Goal: Book appointment/travel/reservation

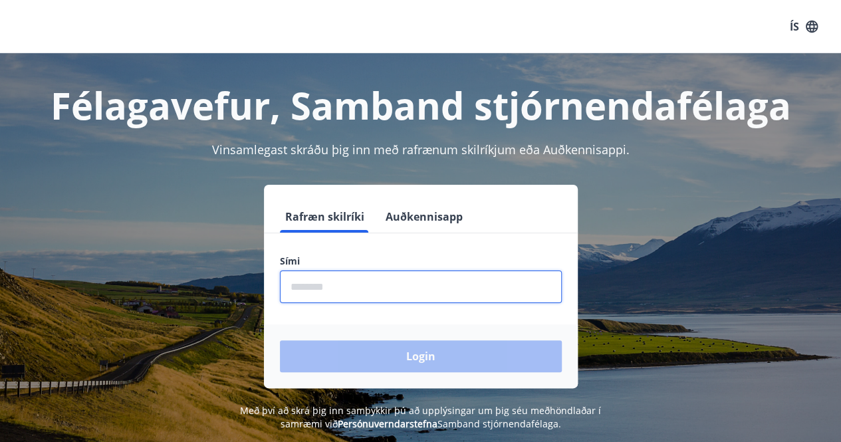
click at [347, 276] on input "phone" at bounding box center [421, 287] width 282 height 33
type input "********"
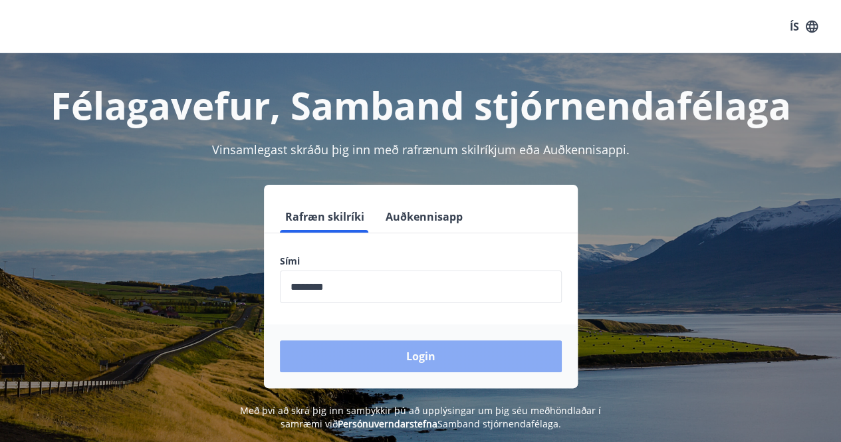
click at [355, 347] on button "Login" at bounding box center [421, 357] width 282 height 32
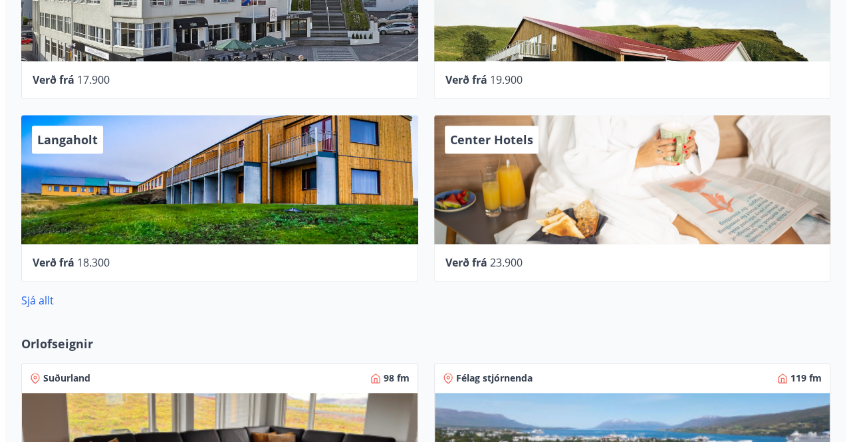
scroll to position [732, 0]
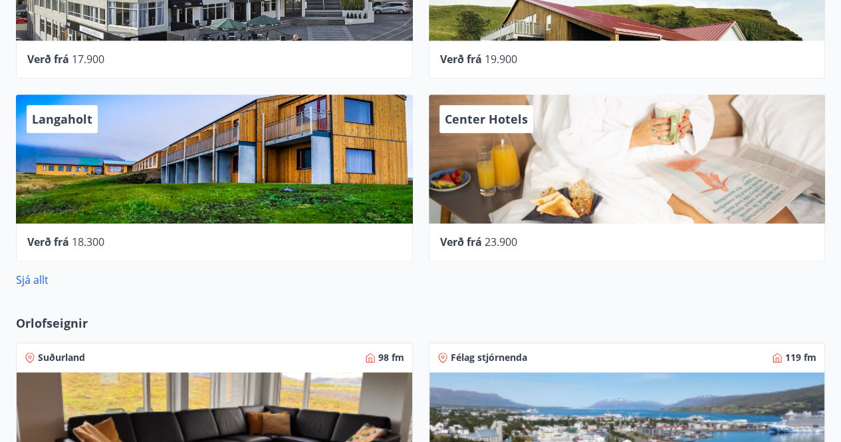
click at [523, 202] on div "Center Hotels" at bounding box center [627, 158] width 397 height 129
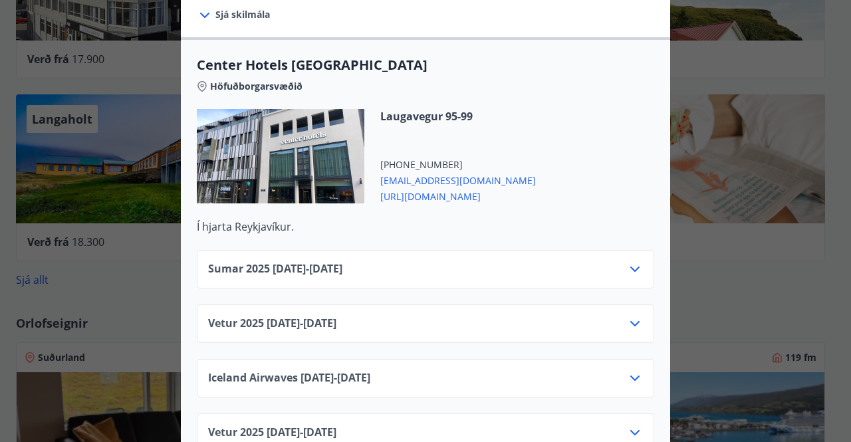
scroll to position [466, 0]
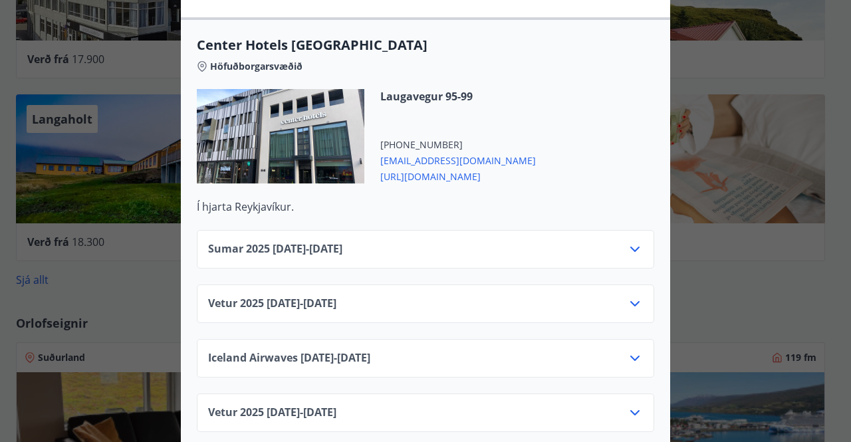
click at [630, 296] on icon at bounding box center [635, 304] width 16 height 16
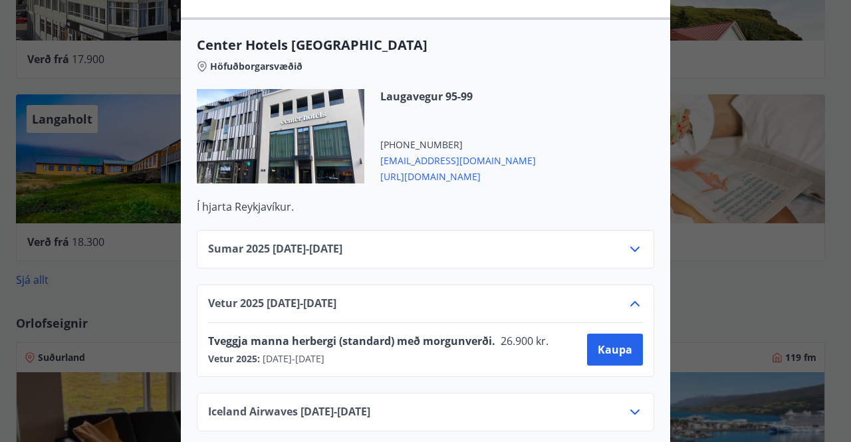
click at [630, 296] on icon at bounding box center [635, 304] width 16 height 16
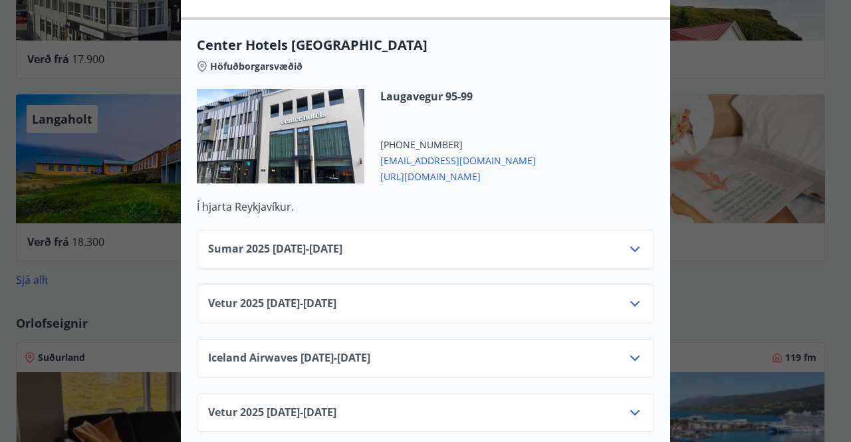
click at [631, 247] on icon at bounding box center [635, 249] width 9 height 5
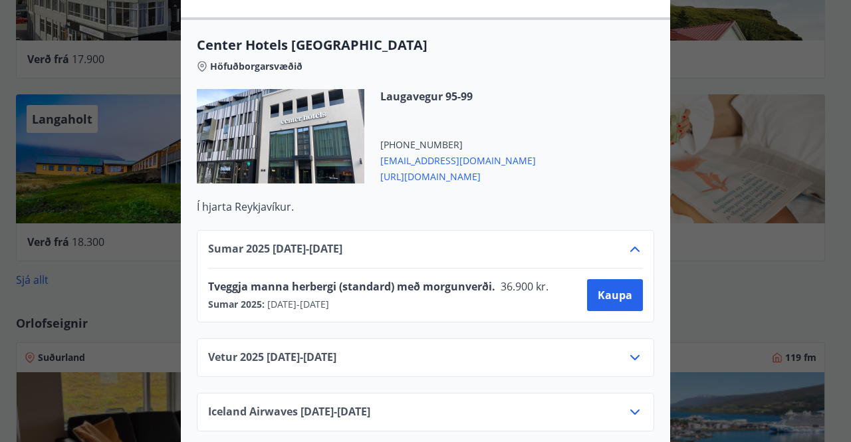
click at [630, 241] on icon at bounding box center [635, 249] width 16 height 16
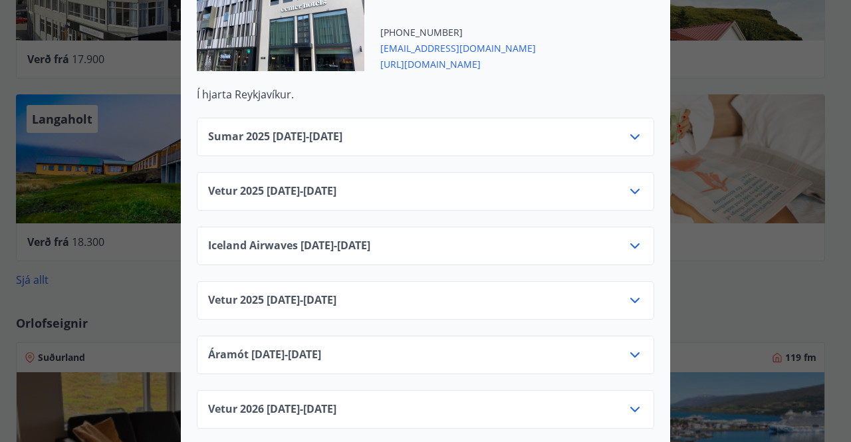
scroll to position [599, 0]
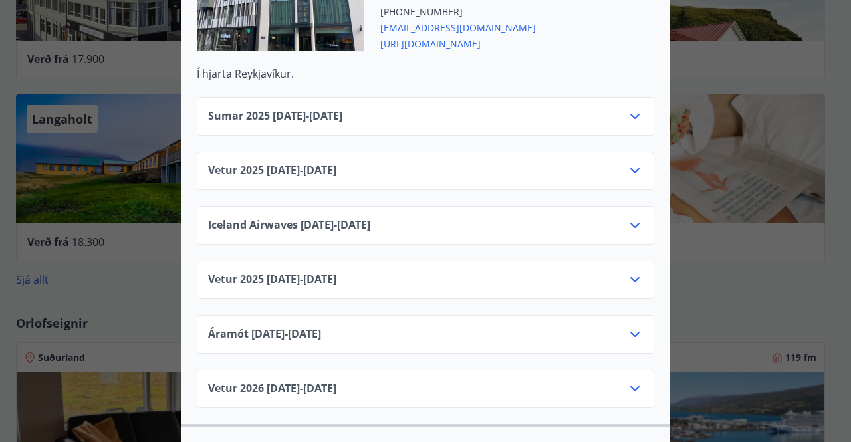
click at [631, 223] on icon at bounding box center [635, 225] width 9 height 5
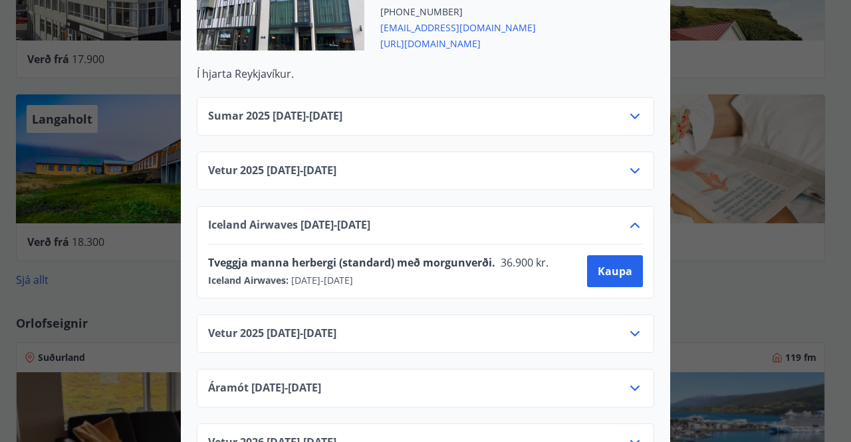
click at [631, 223] on icon at bounding box center [635, 225] width 9 height 5
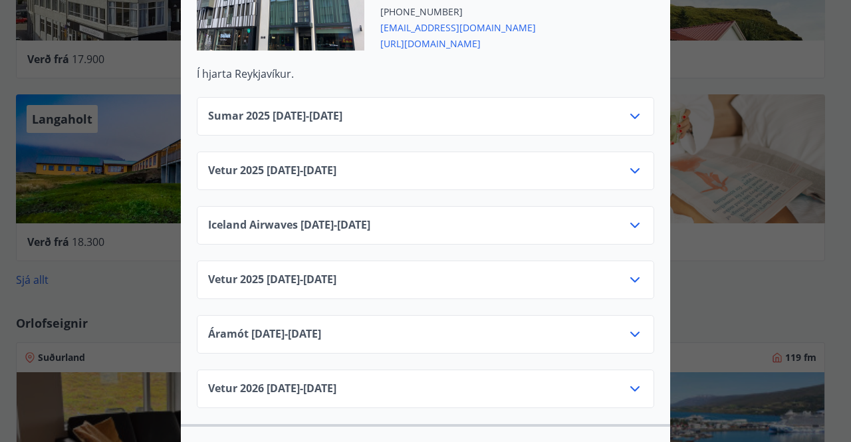
click at [627, 164] on div "Vetur 2025 01.10.25 - 05.11.25" at bounding box center [425, 176] width 435 height 27
click at [628, 163] on icon at bounding box center [635, 171] width 16 height 16
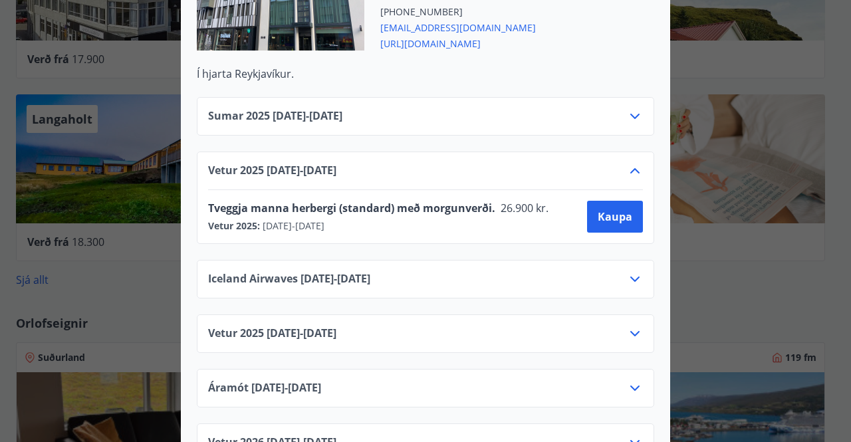
click at [628, 163] on icon at bounding box center [635, 171] width 16 height 16
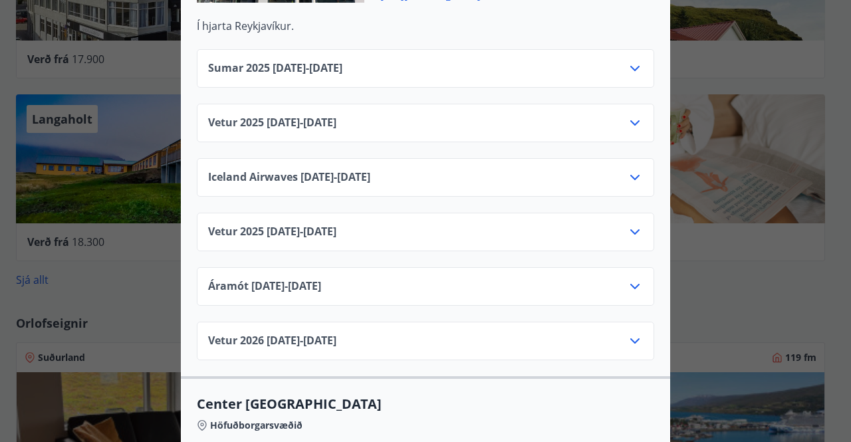
scroll to position [665, 0]
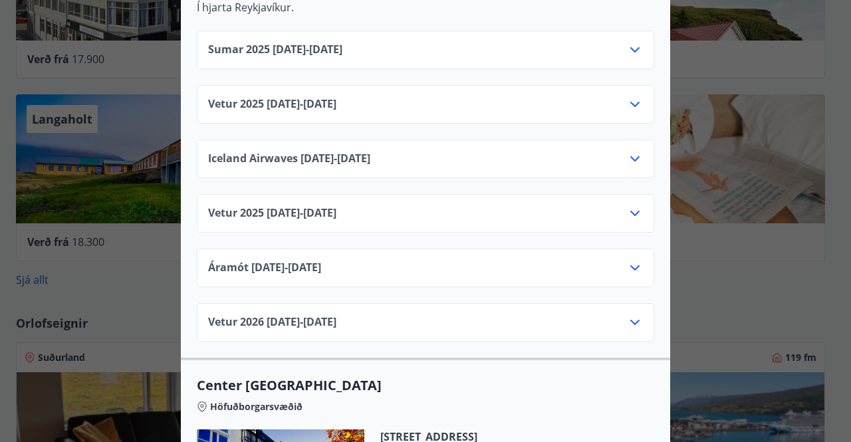
click at [641, 198] on div "Vetur 2025 09.11.25 - 27.12.25" at bounding box center [426, 213] width 458 height 39
click at [631, 206] on icon at bounding box center [635, 214] width 16 height 16
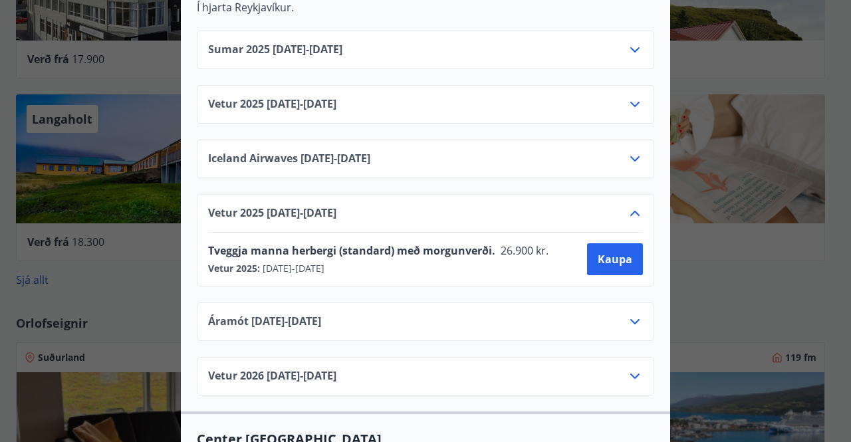
click at [631, 206] on icon at bounding box center [635, 214] width 16 height 16
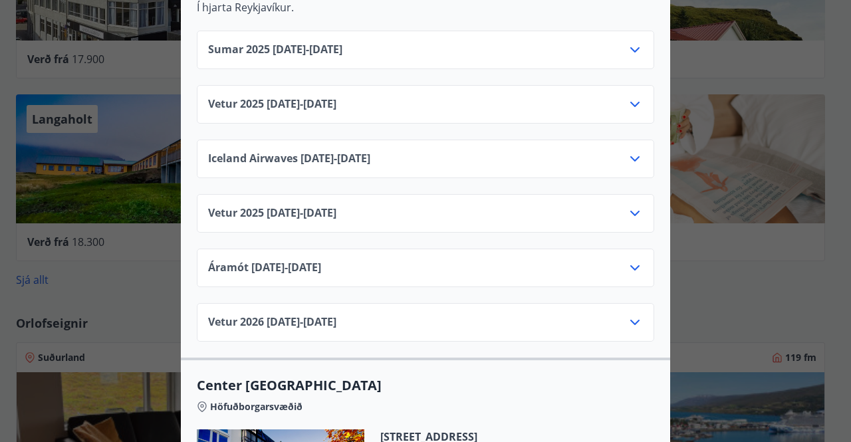
click at [628, 249] on div "Áramót 28.12.25 - 01.01.26" at bounding box center [426, 268] width 458 height 39
click at [628, 260] on icon at bounding box center [635, 268] width 16 height 16
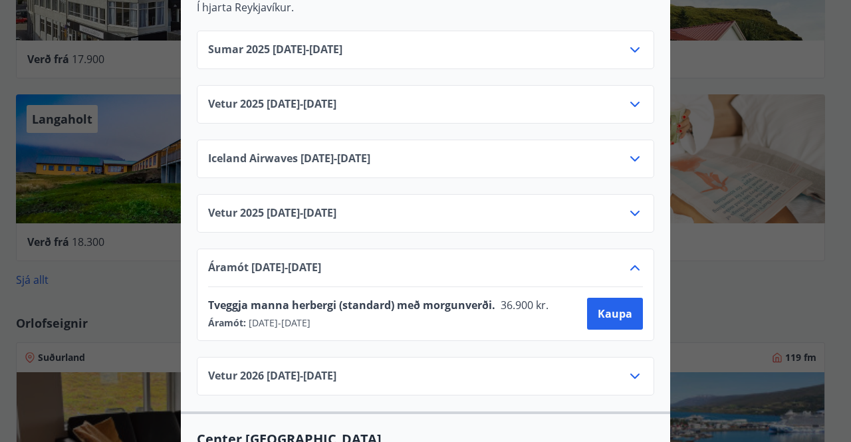
click at [628, 260] on icon at bounding box center [635, 268] width 16 height 16
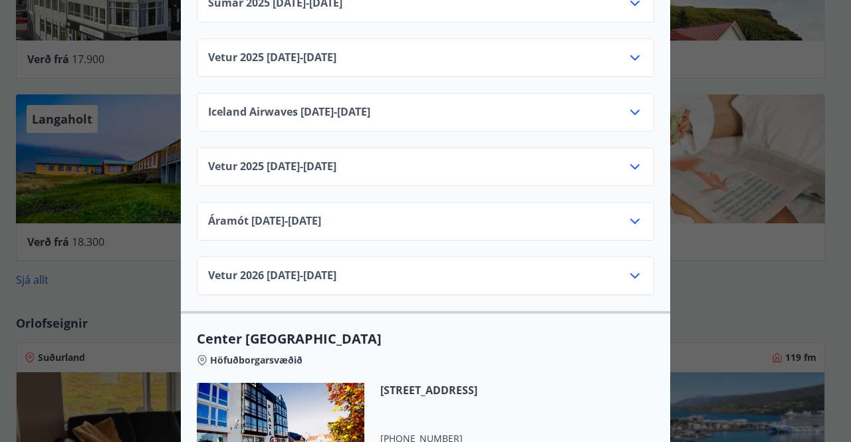
scroll to position [732, 0]
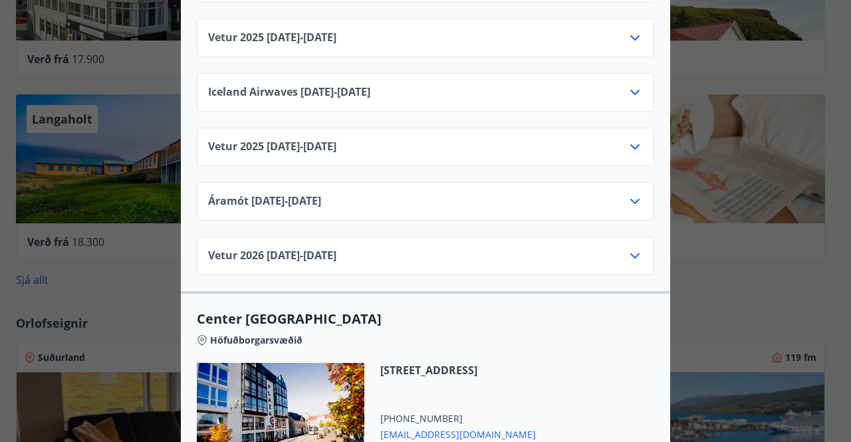
click at [109, 307] on div "Center Hotels Verð er með morgunverði inniföldum og miðast við Standard Double/…" at bounding box center [425, 221] width 851 height 442
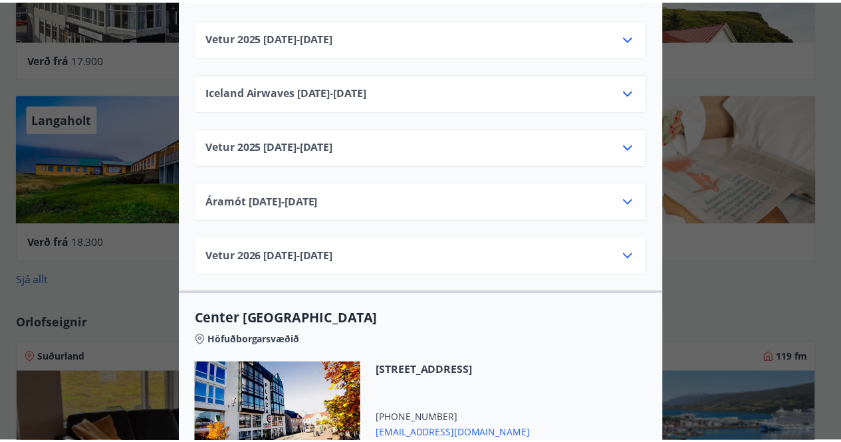
scroll to position [0, 0]
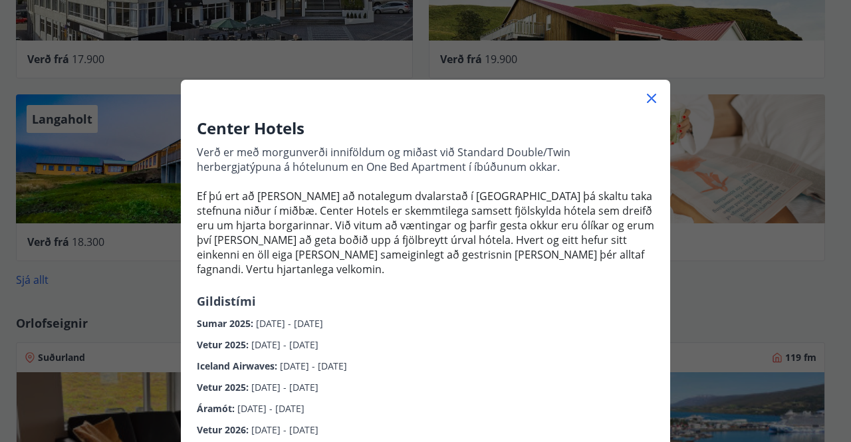
click at [124, 305] on div "Center Hotels Verð er með morgunverði inniföldum og miðast við Standard Double/…" at bounding box center [425, 221] width 851 height 442
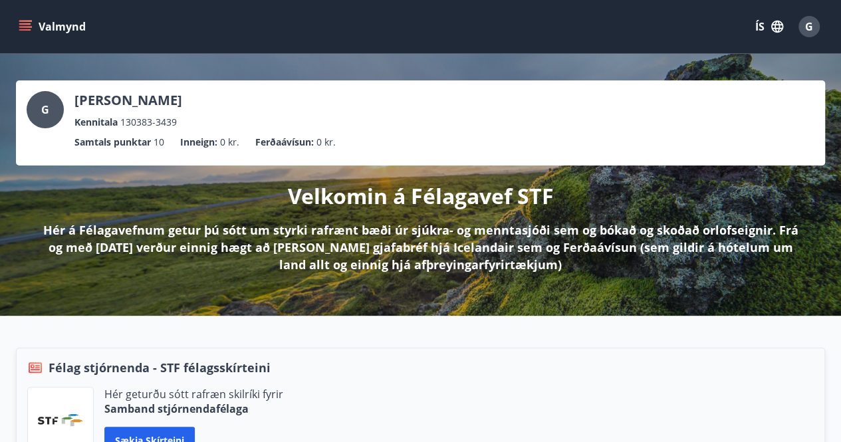
click at [19, 19] on button "Valmynd" at bounding box center [53, 27] width 75 height 24
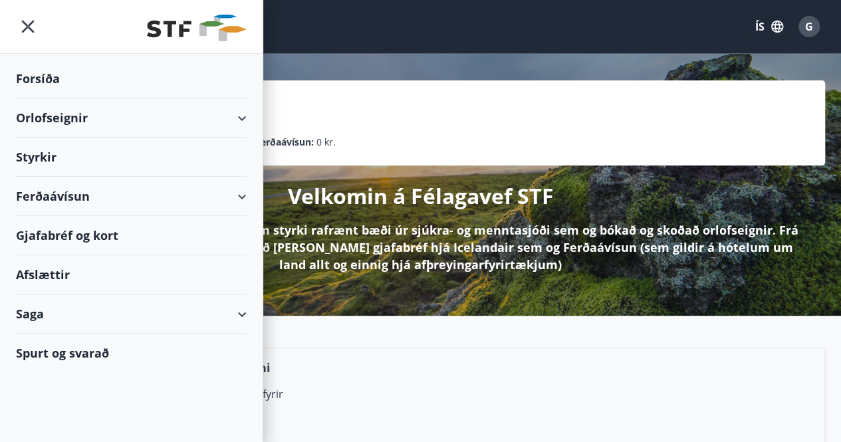
click at [102, 232] on div "Gjafabréf og kort" at bounding box center [131, 235] width 231 height 39
